Goal: Task Accomplishment & Management: Use online tool/utility

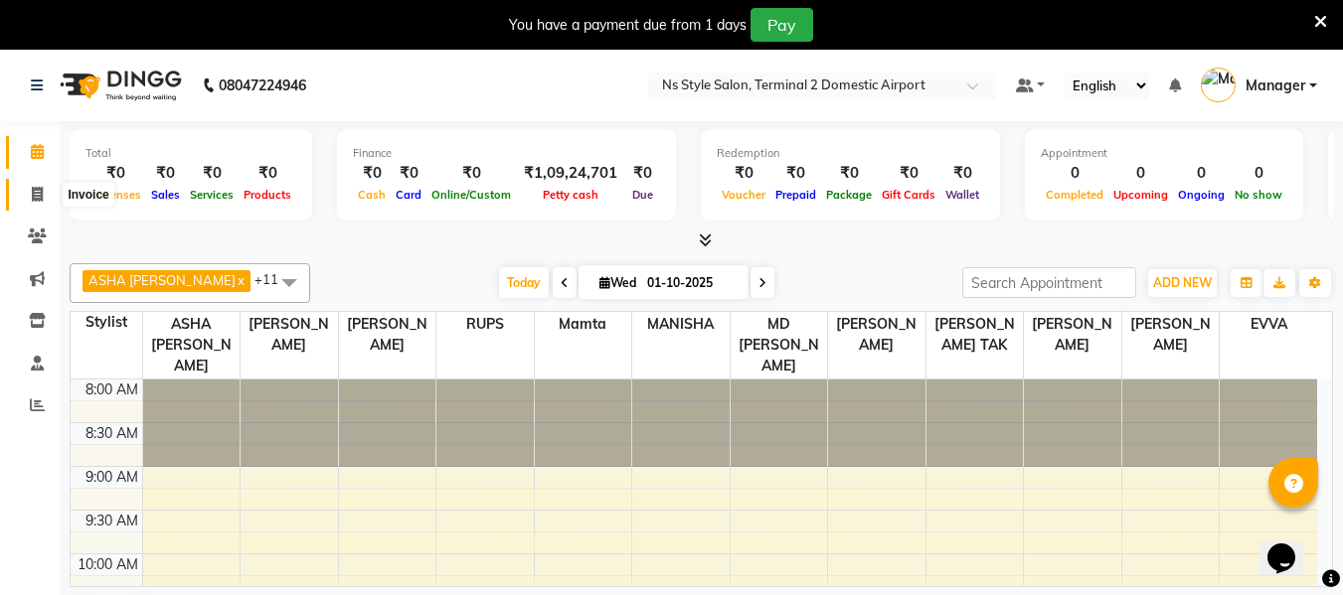
click at [27, 204] on span at bounding box center [37, 195] width 35 height 23
select select "service"
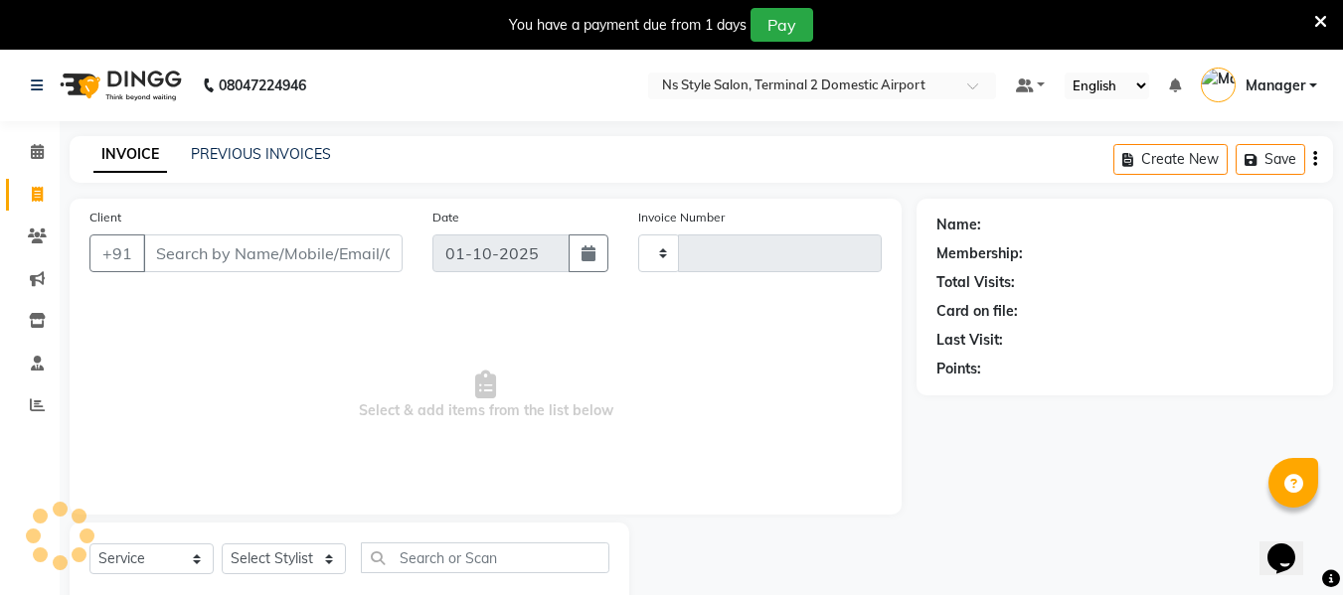
type input "2593"
select select "5661"
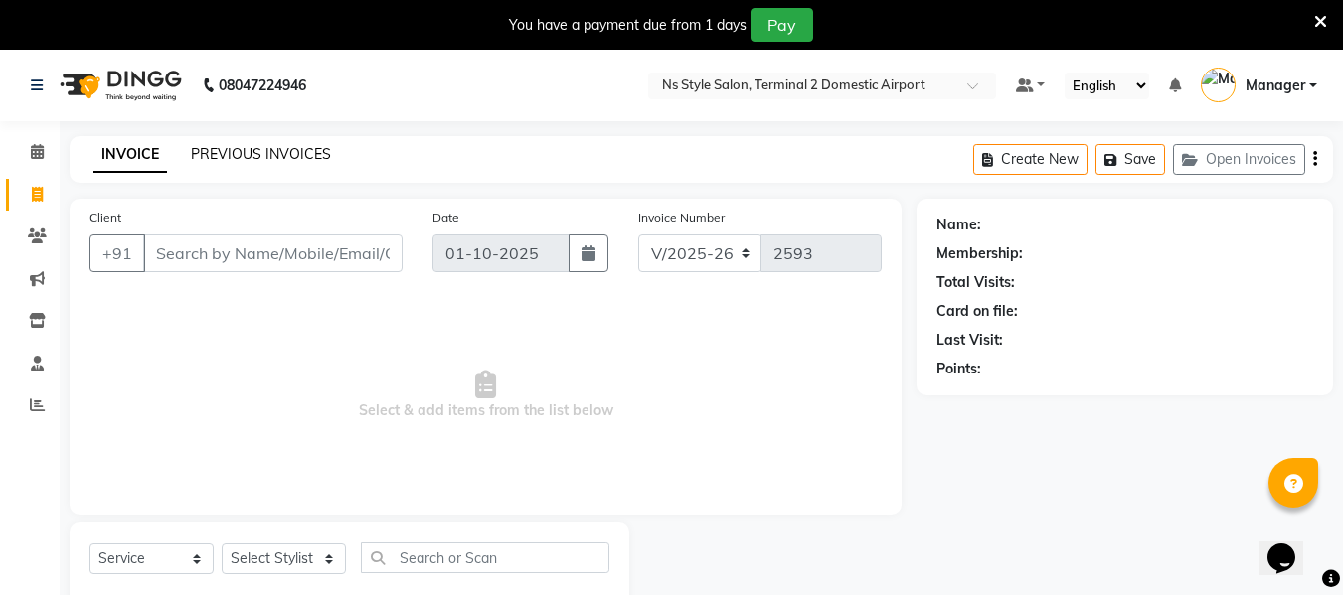
click at [291, 151] on link "PREVIOUS INVOICES" at bounding box center [261, 154] width 140 height 18
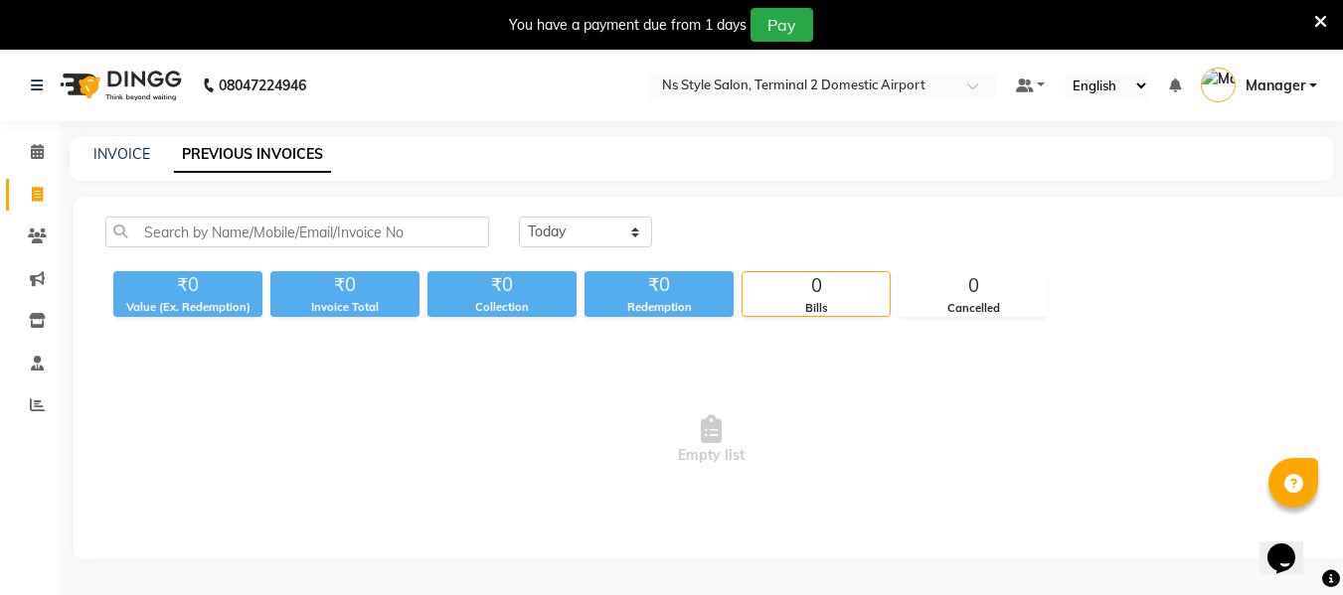
click at [1290, 81] on span "Manager" at bounding box center [1275, 86] width 60 height 21
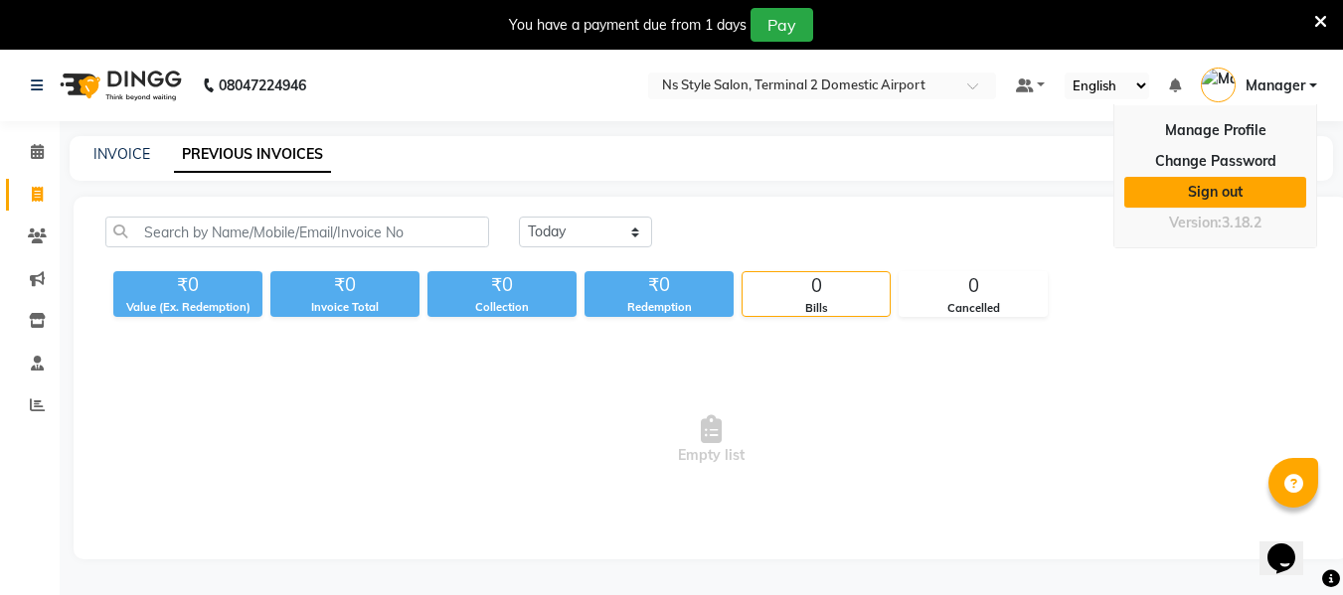
click at [1225, 181] on link "Sign out" at bounding box center [1215, 192] width 182 height 31
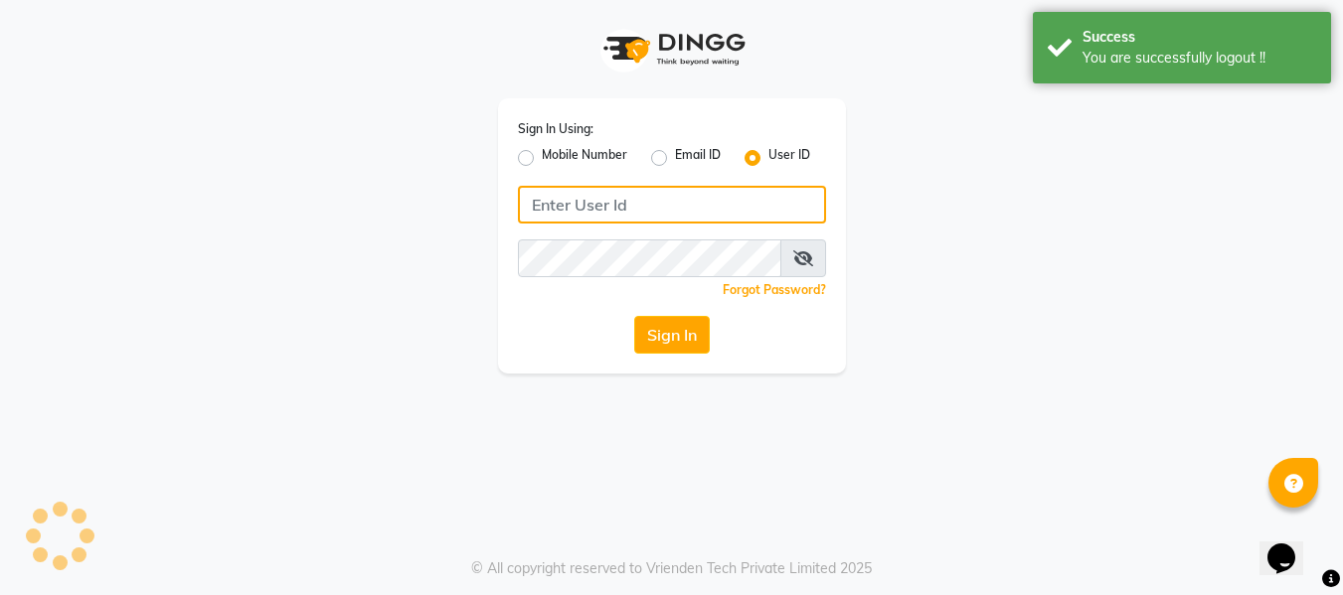
type input "7506358444"
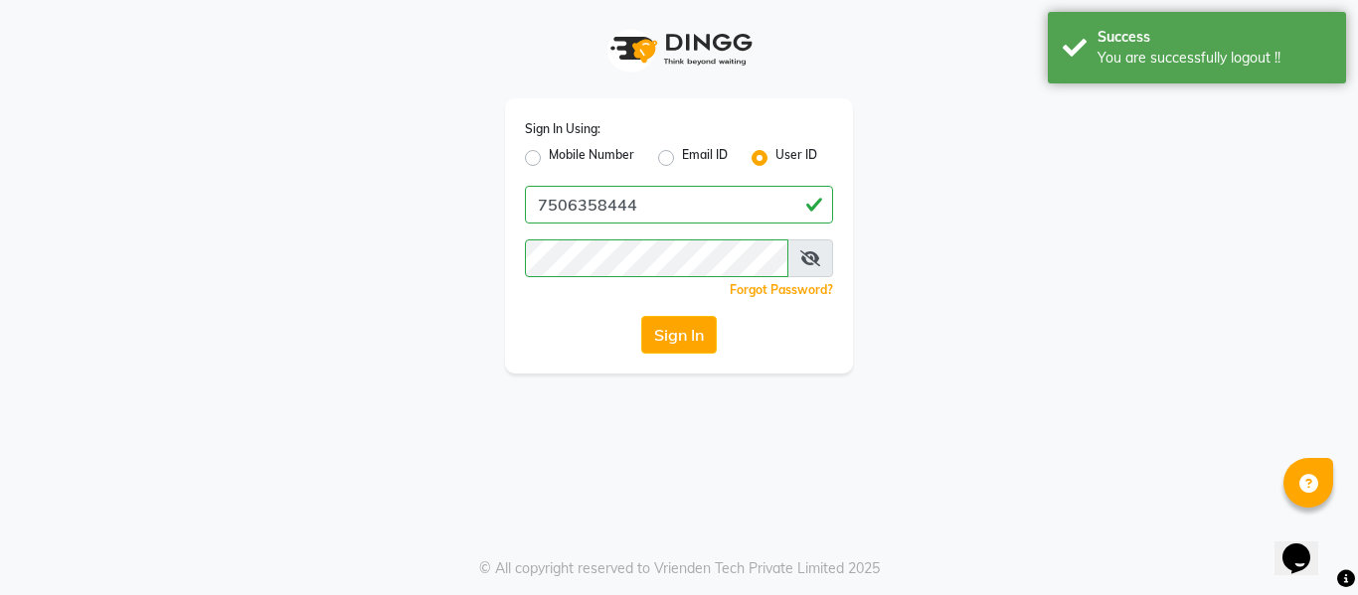
click at [549, 156] on label "Mobile Number" at bounding box center [591, 158] width 85 height 24
click at [549, 156] on input "Mobile Number" at bounding box center [555, 152] width 13 height 13
radio input "true"
radio input "false"
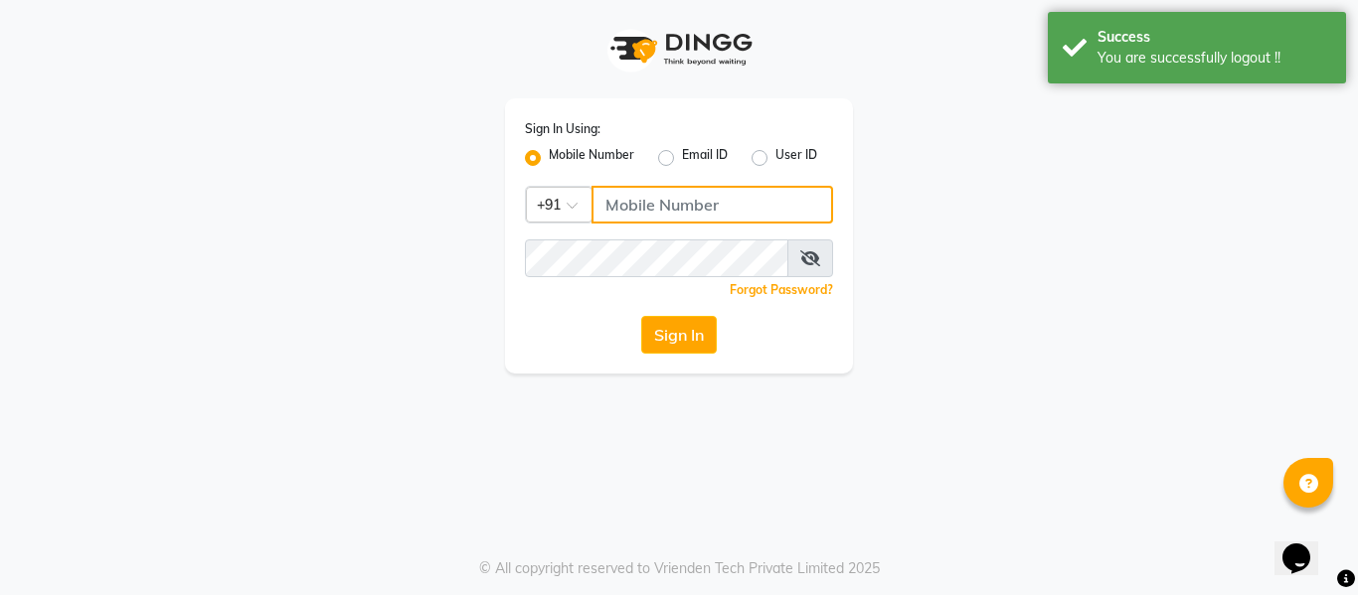
click at [630, 215] on input "Username" at bounding box center [712, 205] width 242 height 38
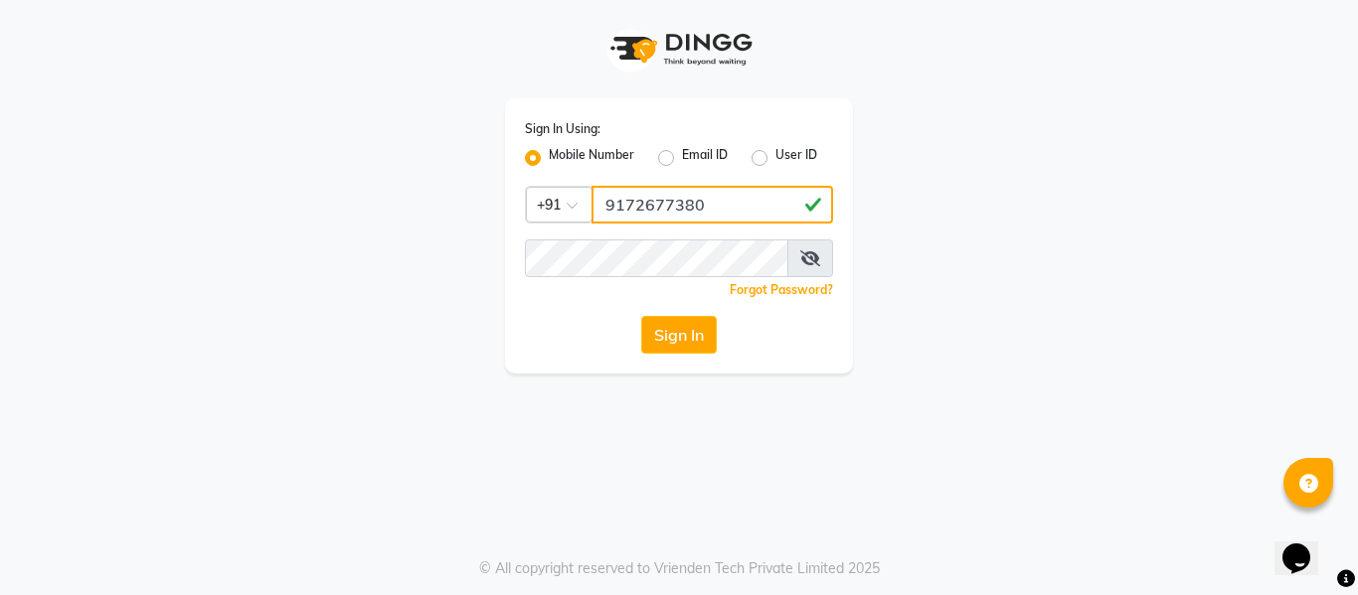
type input "9172677380"
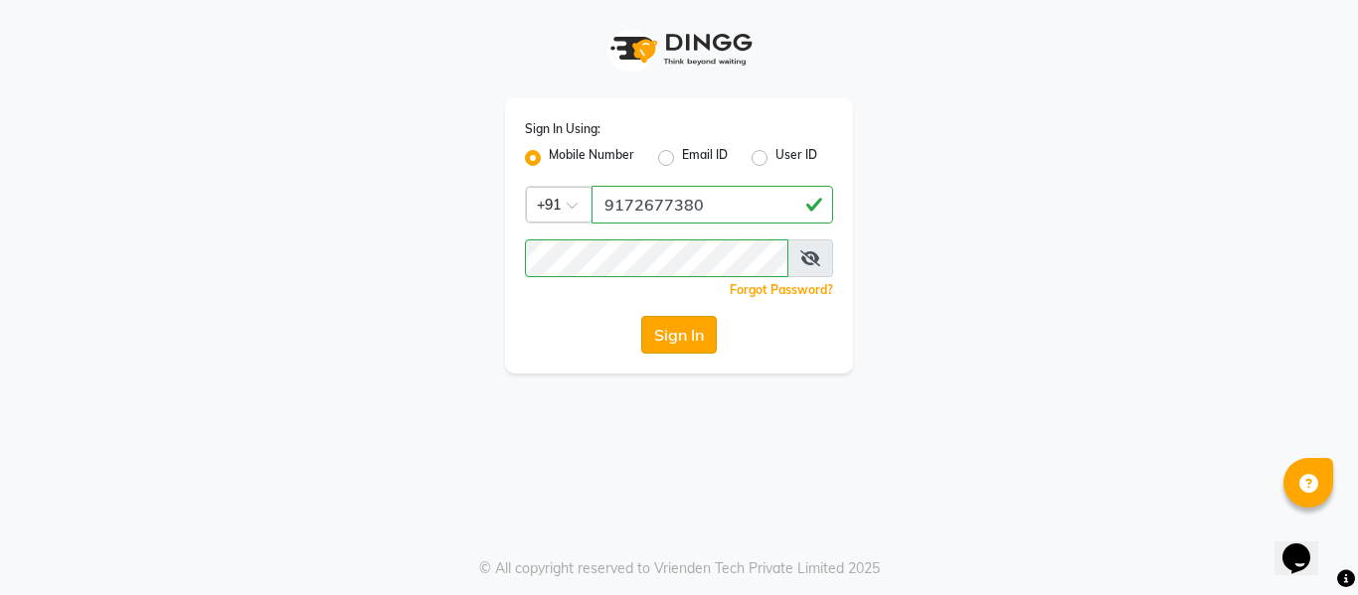
drag, startPoint x: 496, startPoint y: 410, endPoint x: 671, endPoint y: 341, distance: 188.2
click at [671, 341] on div "Sign In Using: Mobile Number Email ID User ID Country Code × [PHONE_NUMBER] Rem…" at bounding box center [679, 297] width 1358 height 595
click at [671, 341] on button "Sign In" at bounding box center [679, 335] width 76 height 38
